Goal: Information Seeking & Learning: Learn about a topic

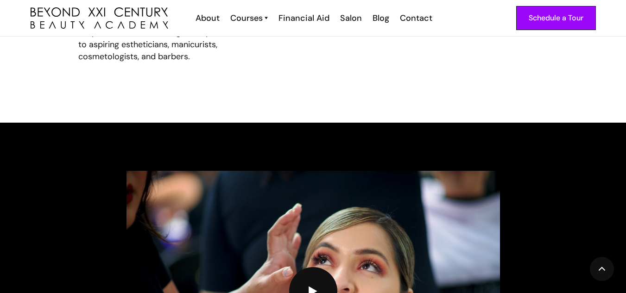
scroll to position [1945, 0]
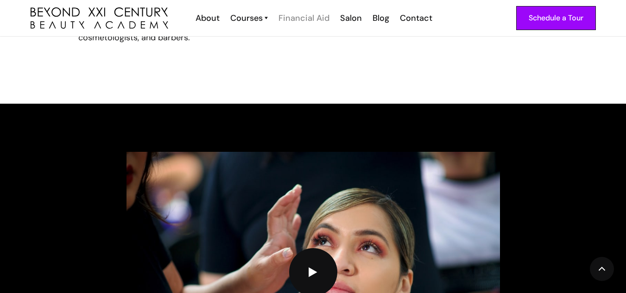
click at [316, 20] on div "Financial Aid" at bounding box center [303, 18] width 51 height 12
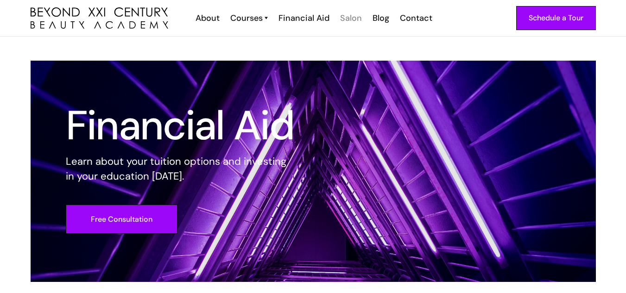
click at [345, 17] on div "Salon" at bounding box center [351, 18] width 22 height 12
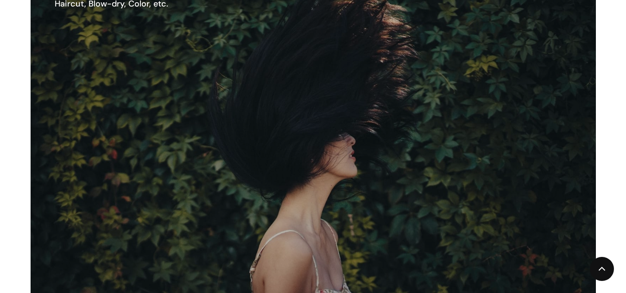
scroll to position [1065, 0]
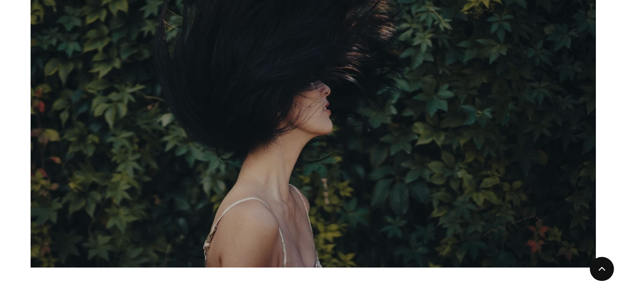
click at [302, 63] on img at bounding box center [280, 79] width 678 height 453
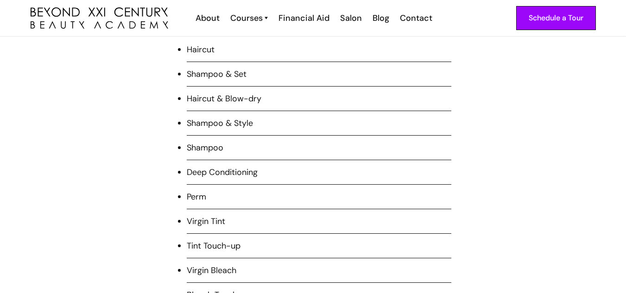
scroll to position [695, 0]
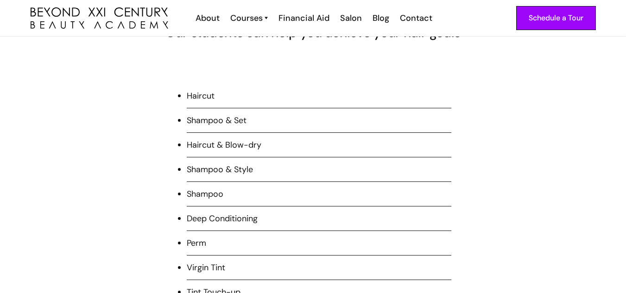
click at [231, 94] on li "Haircut" at bounding box center [319, 99] width 264 height 19
click at [263, 145] on li "Haircut & Blow-dry" at bounding box center [319, 148] width 264 height 19
click at [221, 147] on li "Haircut & Blow-dry" at bounding box center [319, 148] width 264 height 19
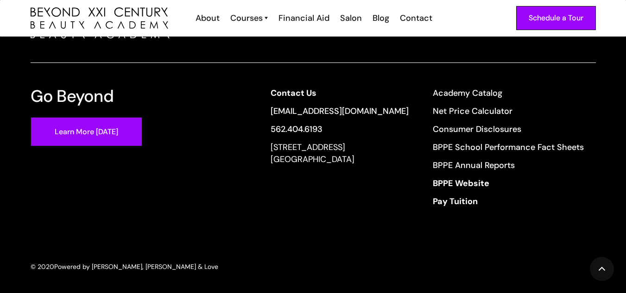
scroll to position [1835, 0]
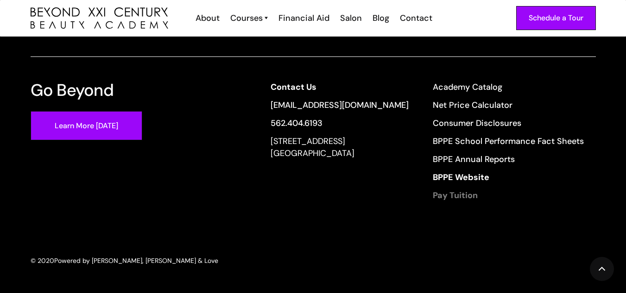
click at [462, 191] on strong "Pay Tuition" at bounding box center [455, 195] width 45 height 11
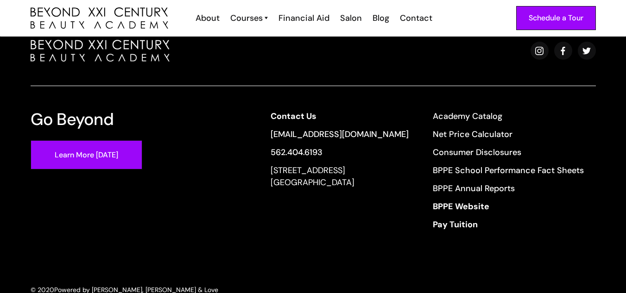
scroll to position [278, 0]
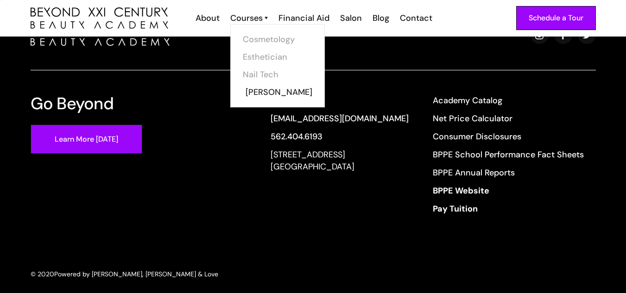
click at [248, 89] on link "[PERSON_NAME]" at bounding box center [279, 92] width 69 height 18
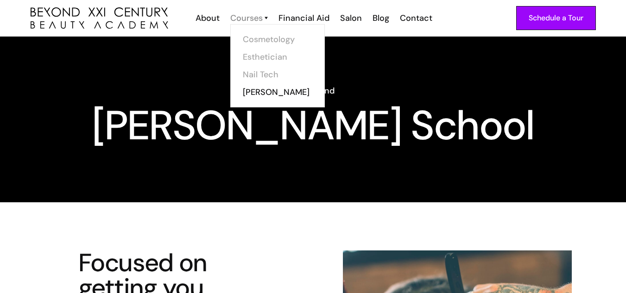
click at [241, 19] on div "Courses" at bounding box center [246, 18] width 32 height 12
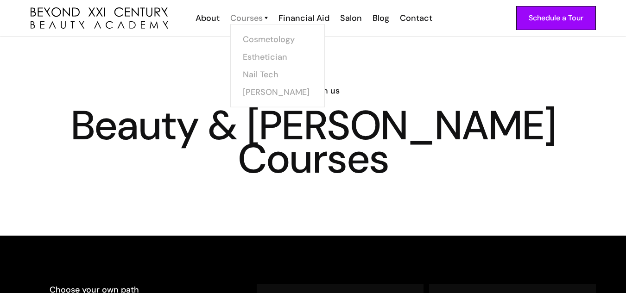
click at [254, 16] on div "Courses" at bounding box center [246, 18] width 32 height 12
click at [253, 32] on link "Cosmetology" at bounding box center [279, 40] width 69 height 18
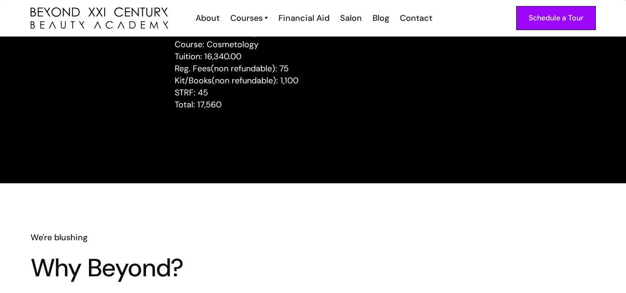
scroll to position [990, 0]
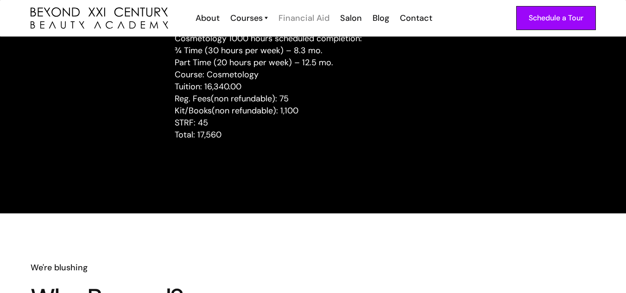
click at [299, 15] on div "Financial Aid" at bounding box center [303, 18] width 51 height 12
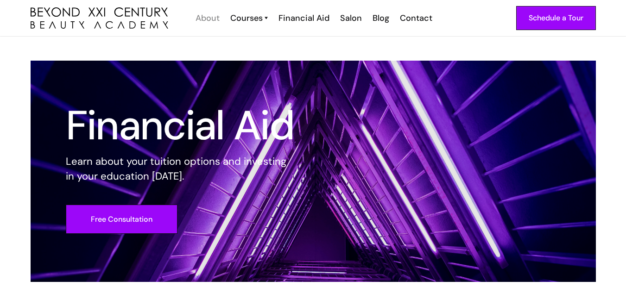
click at [208, 15] on div "About" at bounding box center [207, 18] width 24 height 12
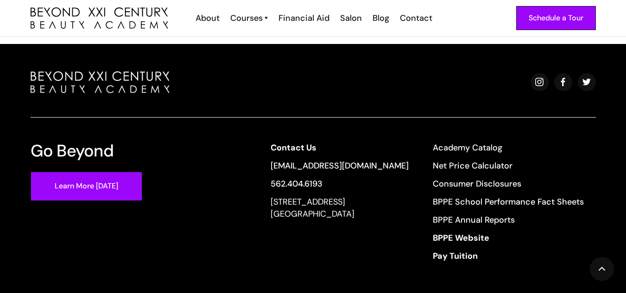
scroll to position [2084, 0]
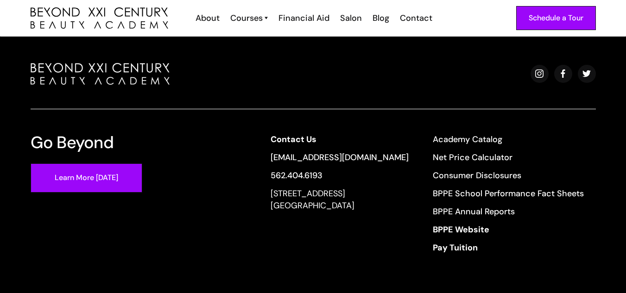
scroll to position [2084, 0]
